Goal: Task Accomplishment & Management: Use online tool/utility

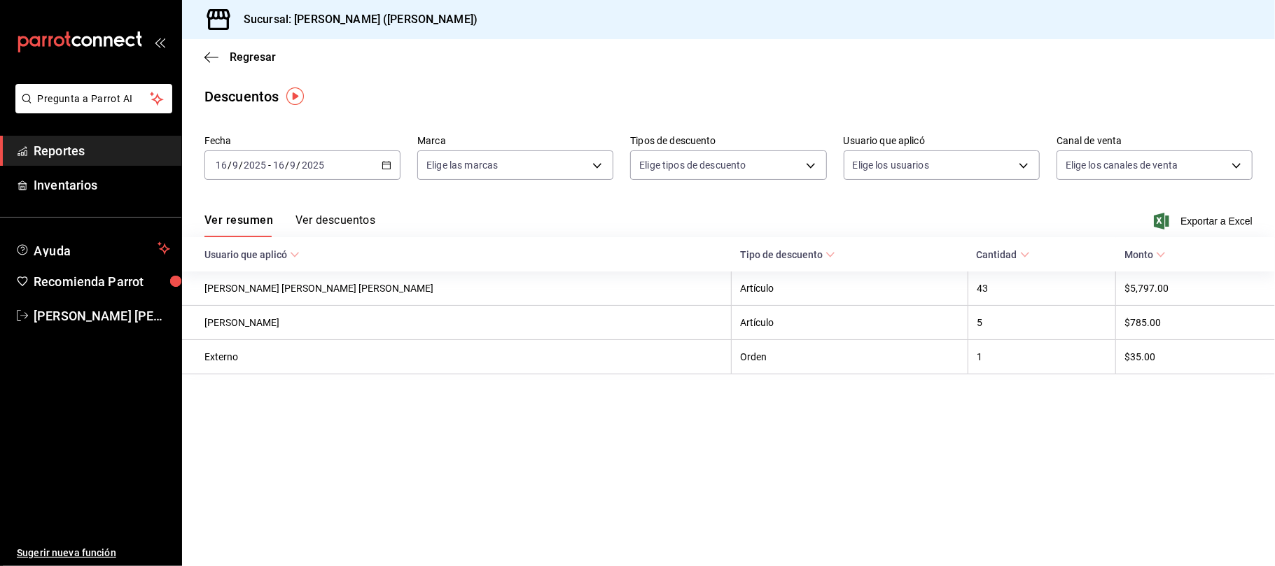
click at [241, 49] on div "Regresar" at bounding box center [728, 57] width 1093 height 36
click at [238, 60] on span "Regresar" at bounding box center [253, 56] width 46 height 13
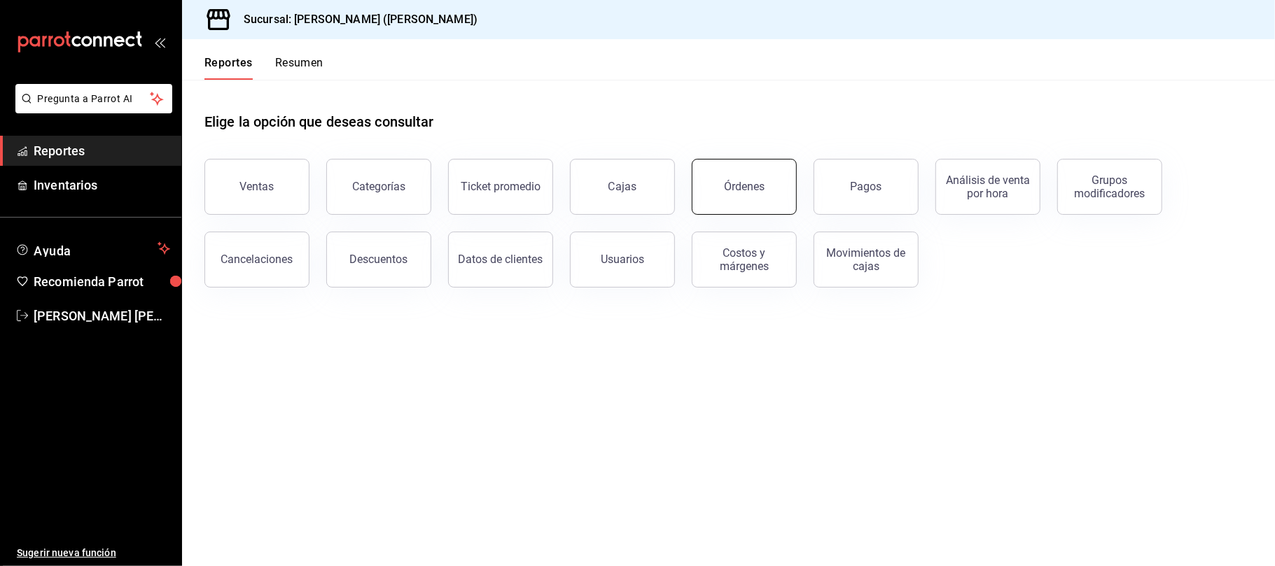
click at [726, 193] on button "Órdenes" at bounding box center [744, 187] width 105 height 56
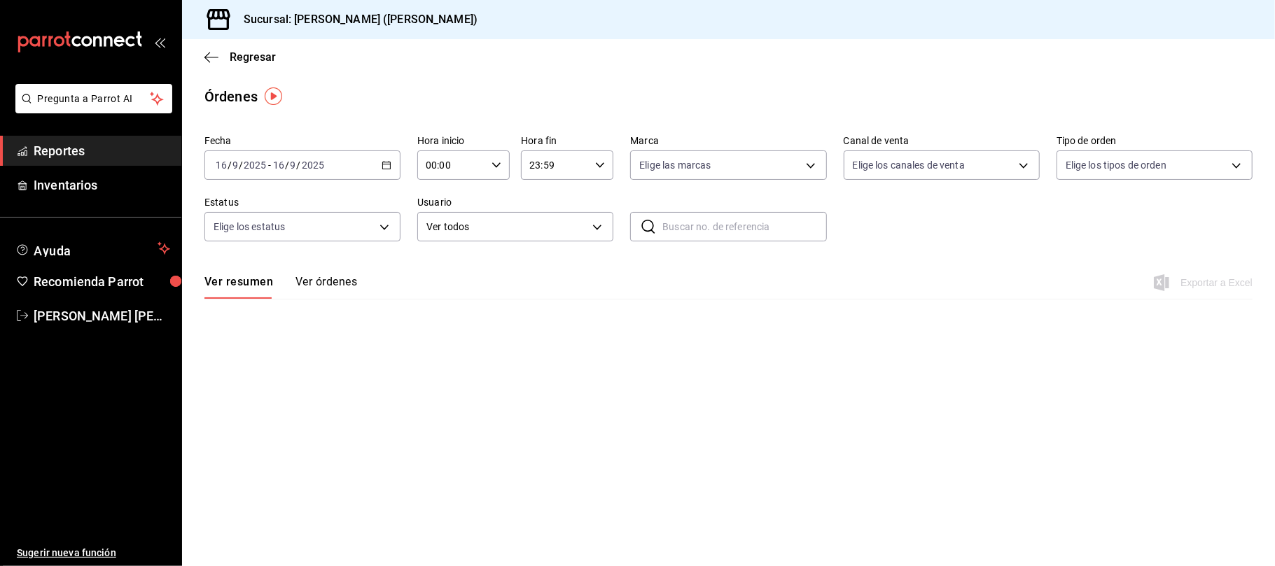
click at [727, 447] on main "Regresar Órdenes Fecha [DATE] [DATE] - [DATE] [DATE] Hora inicio 00:00 Hora ini…" at bounding box center [728, 302] width 1093 height 527
click at [656, 424] on main "Regresar Órdenes Fecha [DATE] [DATE] - [DATE] [DATE] Hora inicio 00:00 Hora ini…" at bounding box center [728, 302] width 1093 height 527
click at [321, 279] on button "Ver órdenes" at bounding box center [326, 287] width 62 height 24
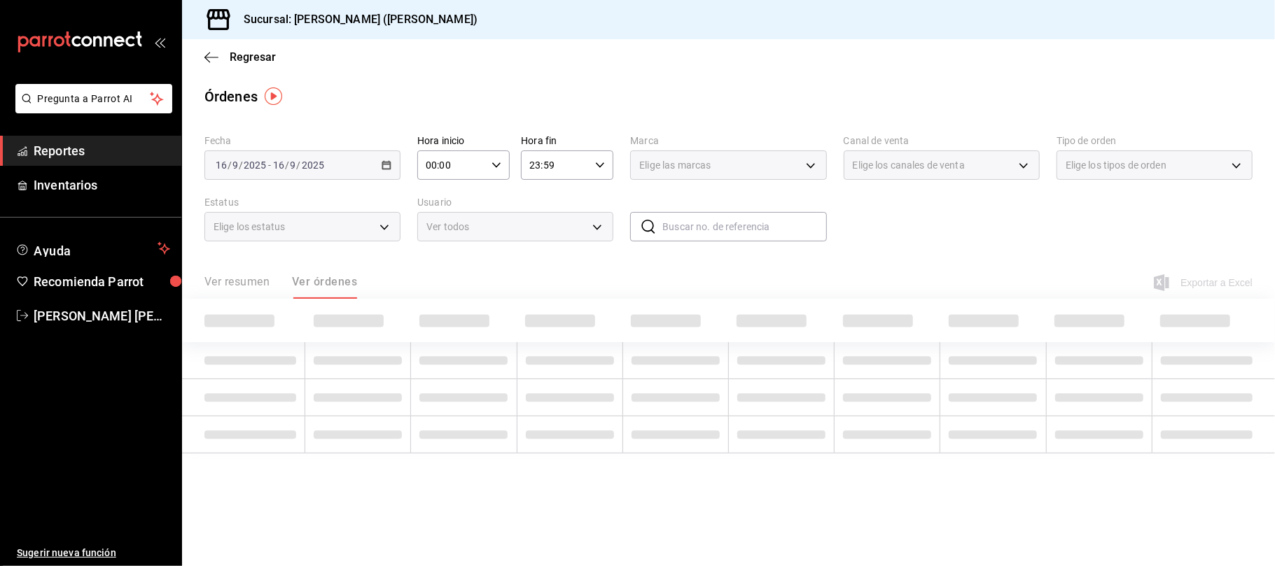
click at [664, 391] on td at bounding box center [675, 397] width 106 height 37
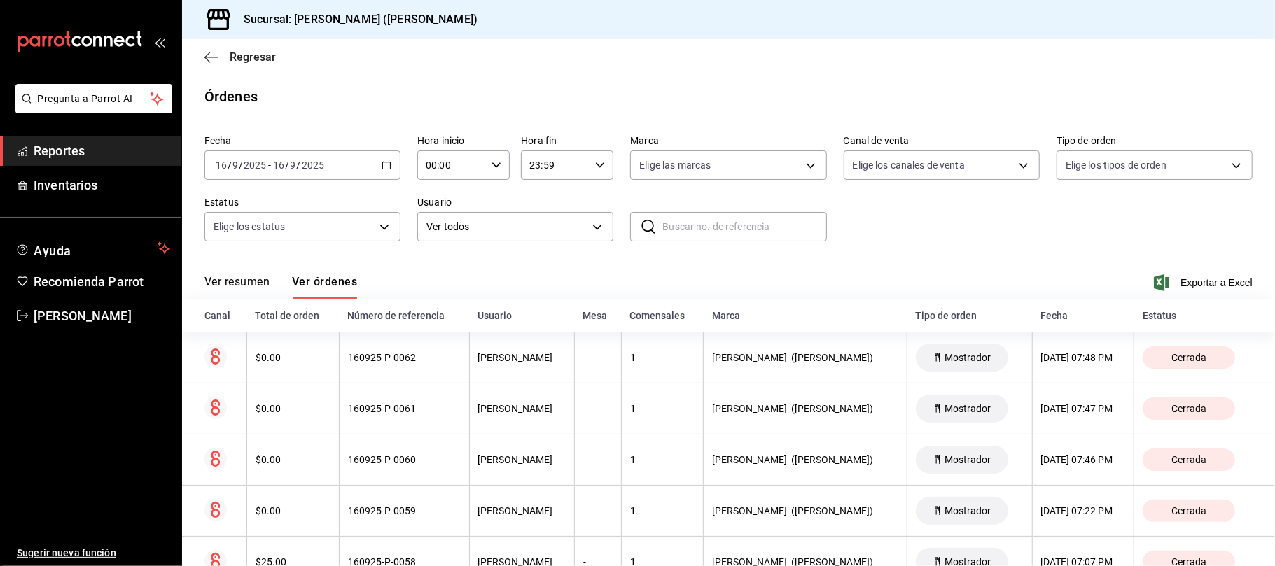
click at [256, 53] on span "Regresar" at bounding box center [253, 56] width 46 height 13
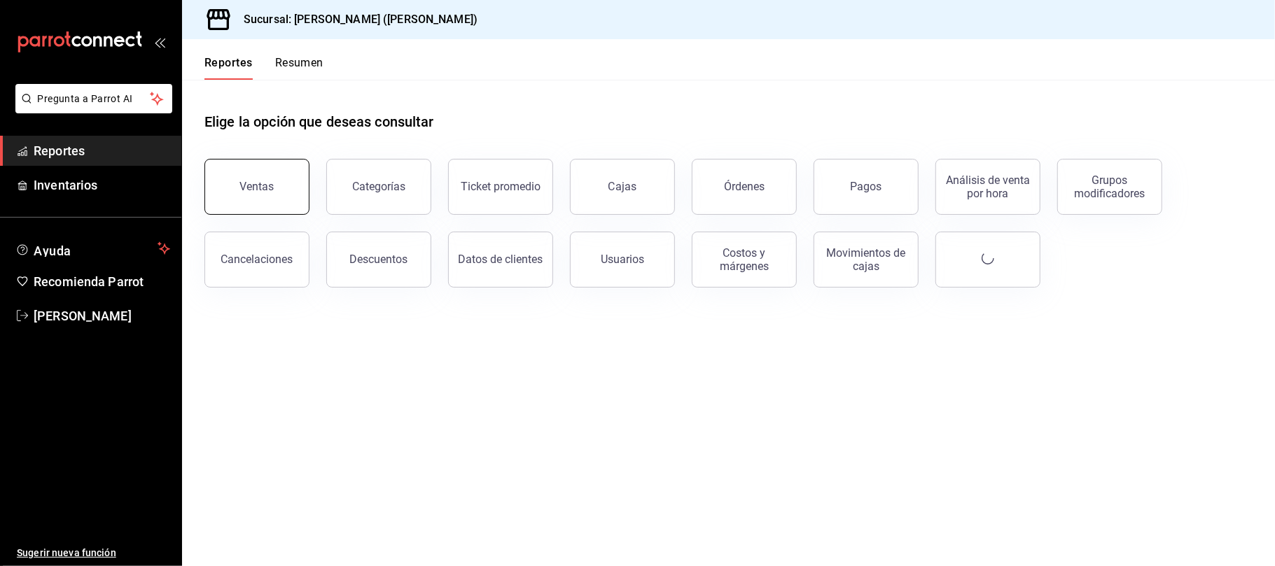
click at [204, 177] on div "Ventas" at bounding box center [249, 178] width 122 height 73
click at [252, 197] on button "Ventas" at bounding box center [256, 187] width 105 height 56
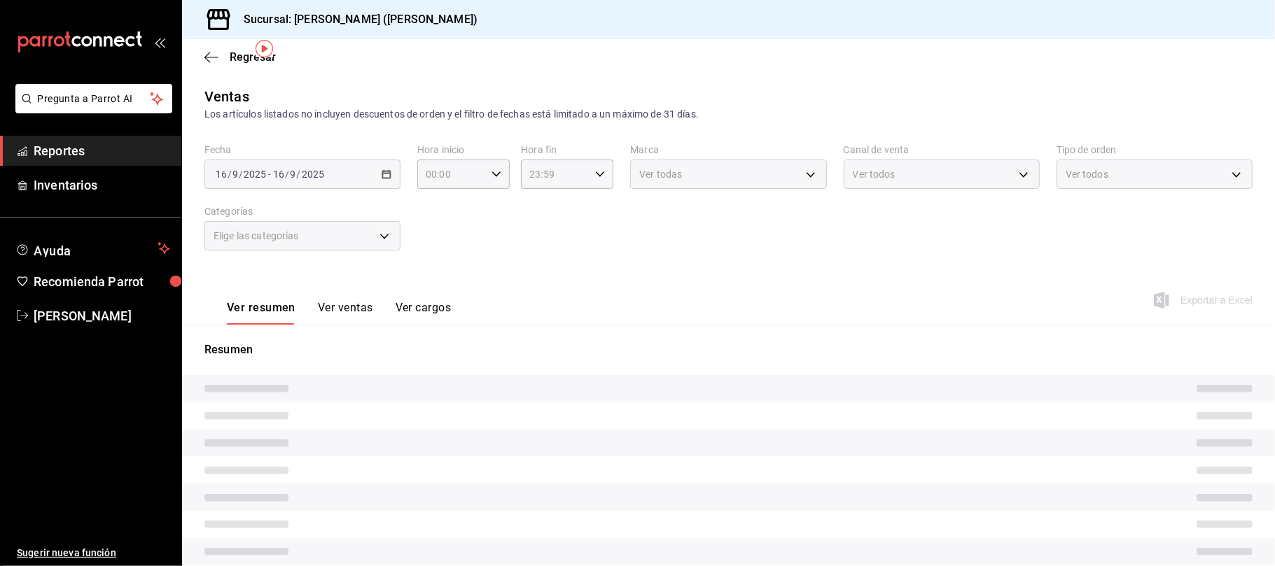
scroll to position [93, 0]
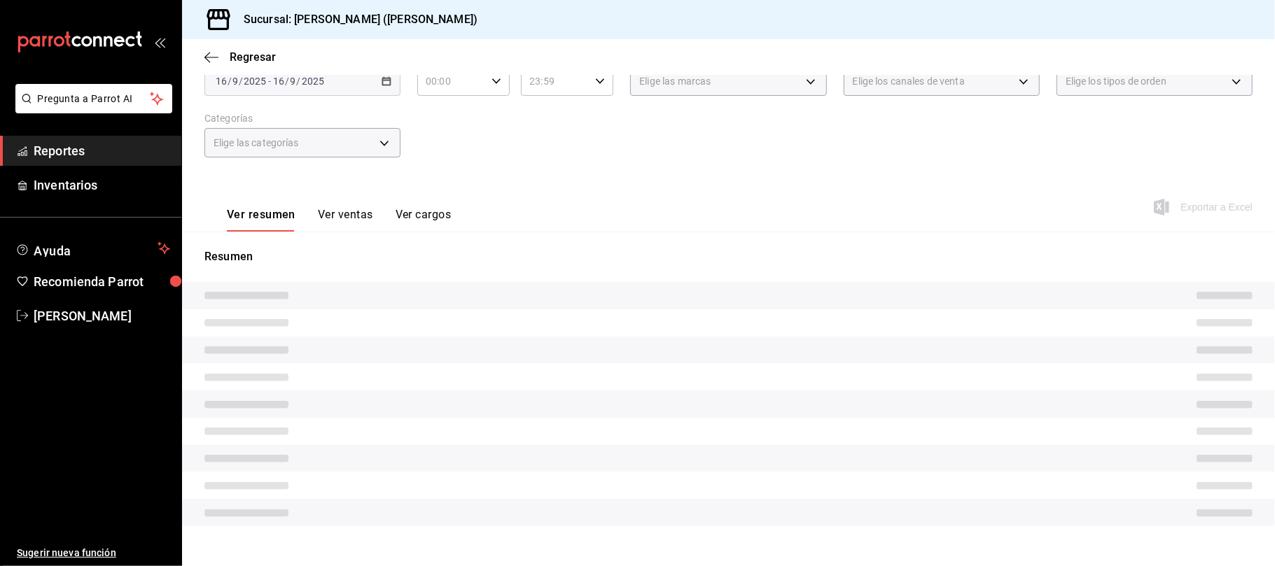
click at [362, 211] on button "Ver ventas" at bounding box center [345, 220] width 55 height 24
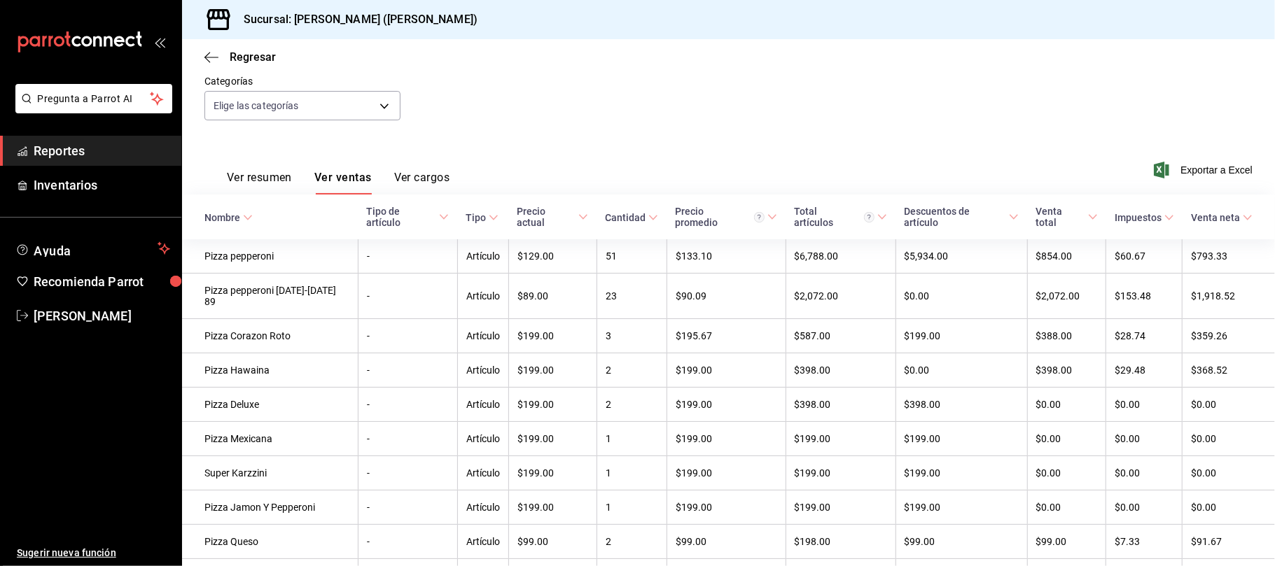
scroll to position [280, 0]
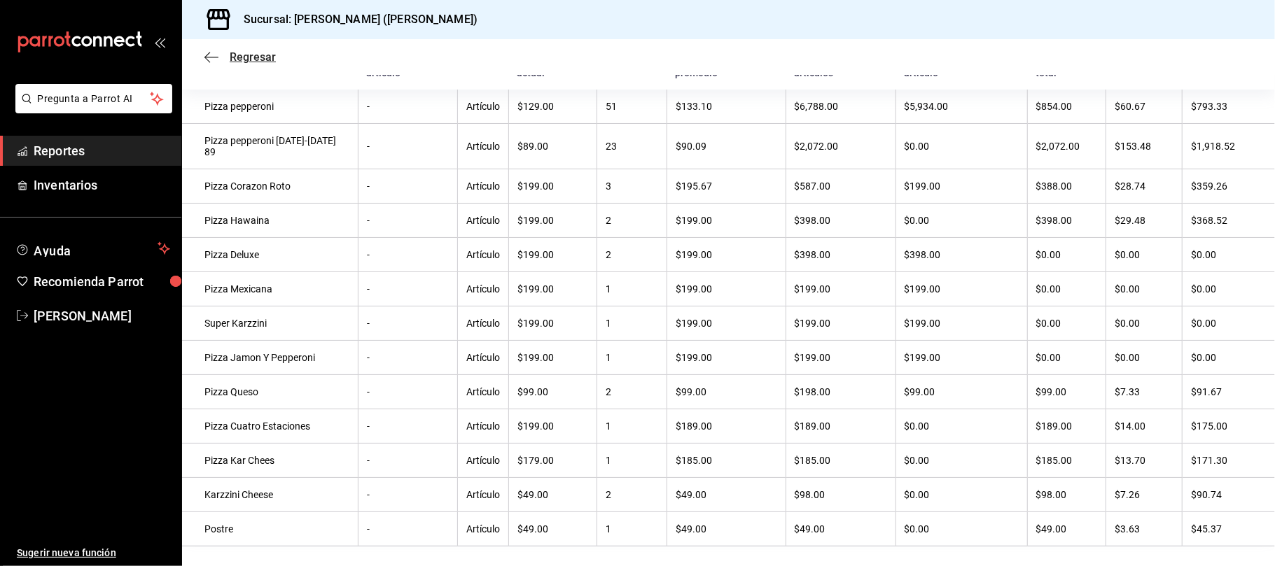
click at [267, 52] on span "Regresar" at bounding box center [253, 56] width 46 height 13
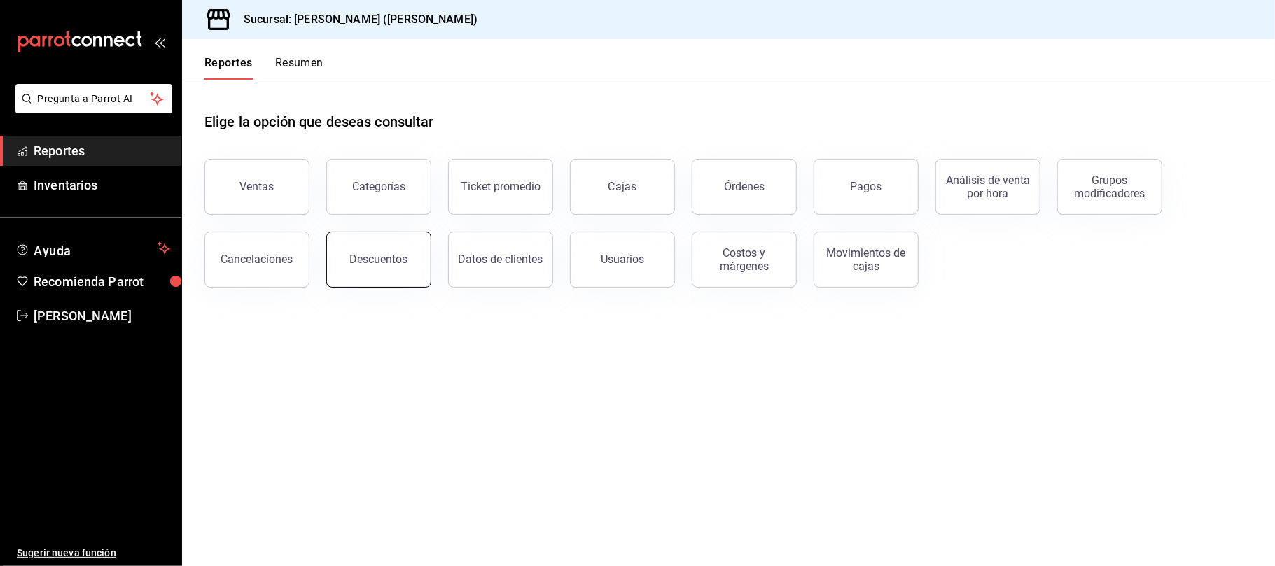
click at [399, 262] on div "Descuentos" at bounding box center [379, 259] width 58 height 13
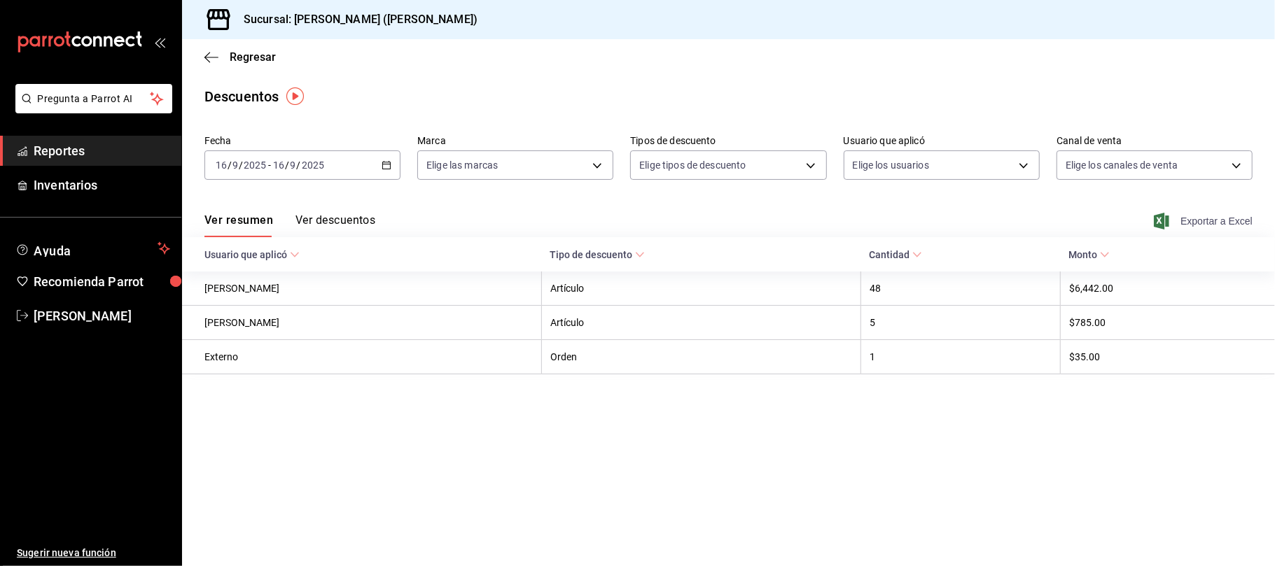
click at [1194, 219] on span "Exportar a Excel" at bounding box center [1205, 221] width 96 height 17
